Goal: Information Seeking & Learning: Learn about a topic

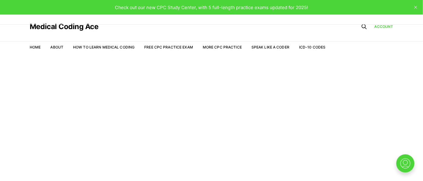
click at [413, 7] on button "close" at bounding box center [416, 7] width 10 height 10
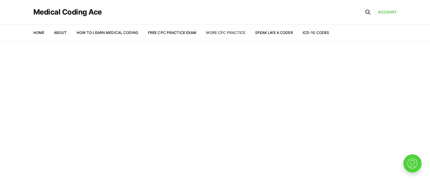
click at [225, 33] on link "More CPC Practice" at bounding box center [225, 32] width 39 height 5
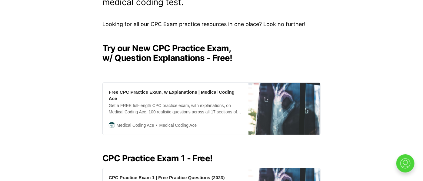
scroll to position [136, 0]
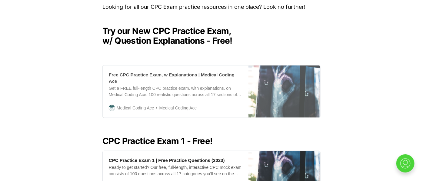
click at [221, 96] on div "Free CPC Practice Exam, w Explanations | Medical Coding Ace Get a FREE full-len…" at bounding box center [176, 91] width 146 height 52
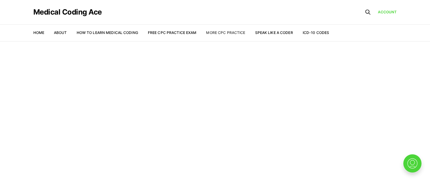
click at [228, 31] on link "More CPC Practice" at bounding box center [225, 32] width 39 height 5
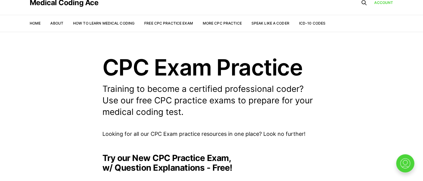
scroll to position [182, 0]
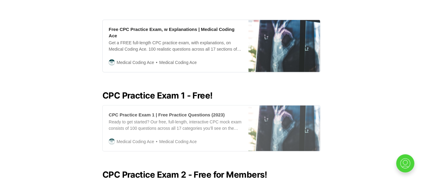
click at [213, 138] on div "Medical Coding Ace Medical Coding Ace" at bounding box center [176, 141] width 134 height 7
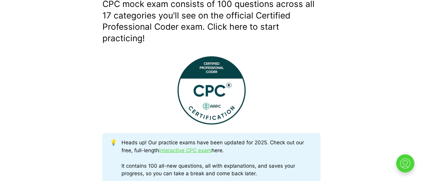
scroll to position [227, 0]
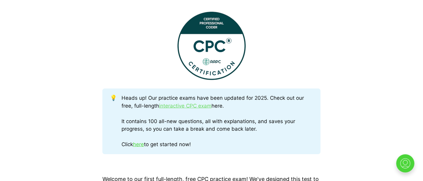
click at [201, 108] on link "interactive CPC exam" at bounding box center [185, 106] width 52 height 6
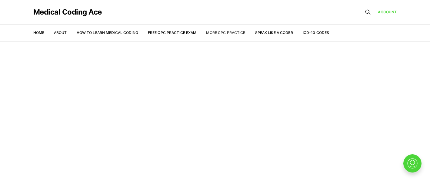
click at [231, 30] on link "More CPC Practice" at bounding box center [225, 32] width 39 height 5
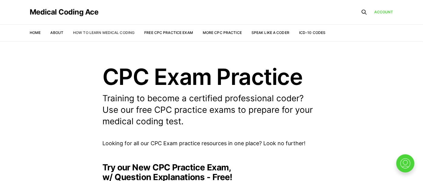
click at [98, 31] on link "How to Learn Medical Coding" at bounding box center [103, 32] width 61 height 5
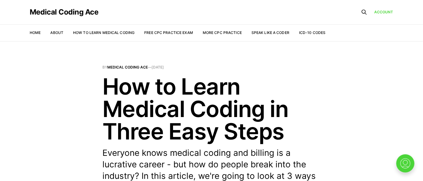
click at [42, 31] on ul "Home About How to Learn Medical Coding Free CPC Practice Exam More CPC Practice…" at bounding box center [178, 33] width 296 height 6
click at [35, 32] on link "Home" at bounding box center [35, 32] width 11 height 5
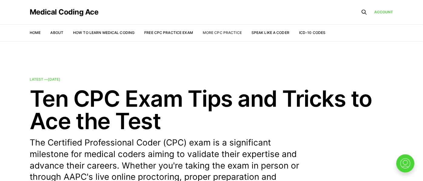
click at [219, 33] on link "More CPC Practice" at bounding box center [222, 32] width 39 height 5
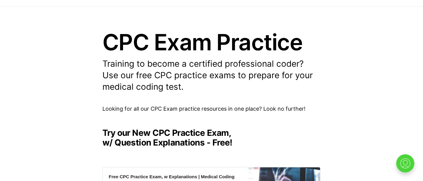
scroll to position [91, 0]
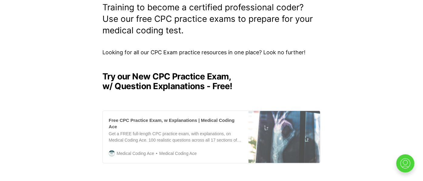
click at [201, 130] on div "Get a FREE full-length CPC practice exam, with explanations, on Medical Coding …" at bounding box center [176, 136] width 134 height 13
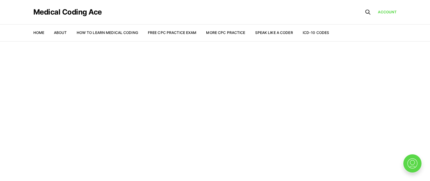
click at [412, 165] on img at bounding box center [411, 163] width 19 height 19
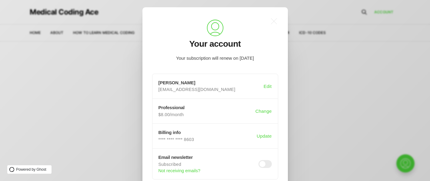
click at [377, 124] on div ".a{fill:none;stroke:currentColor;stroke-linecap:round;stroke-linejoin:round;str…" at bounding box center [219, 90] width 439 height 181
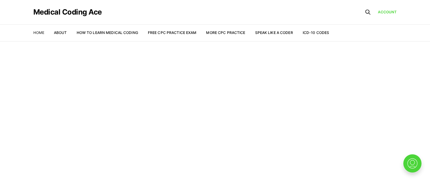
click at [41, 31] on link "Home" at bounding box center [38, 32] width 11 height 5
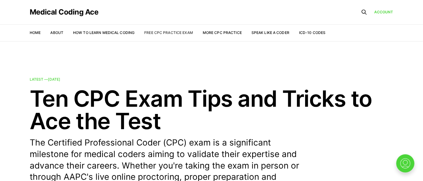
click at [166, 31] on link "Free CPC Practice Exam" at bounding box center [168, 32] width 49 height 5
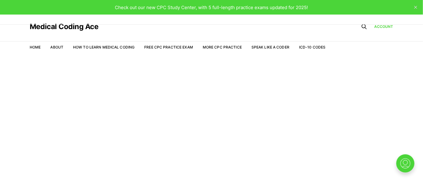
click at [180, 6] on span "Check out our new CPC Study Center, with 5 full-length practice exams updated f…" at bounding box center [211, 8] width 193 height 6
